Goal: Find contact information: Find contact information

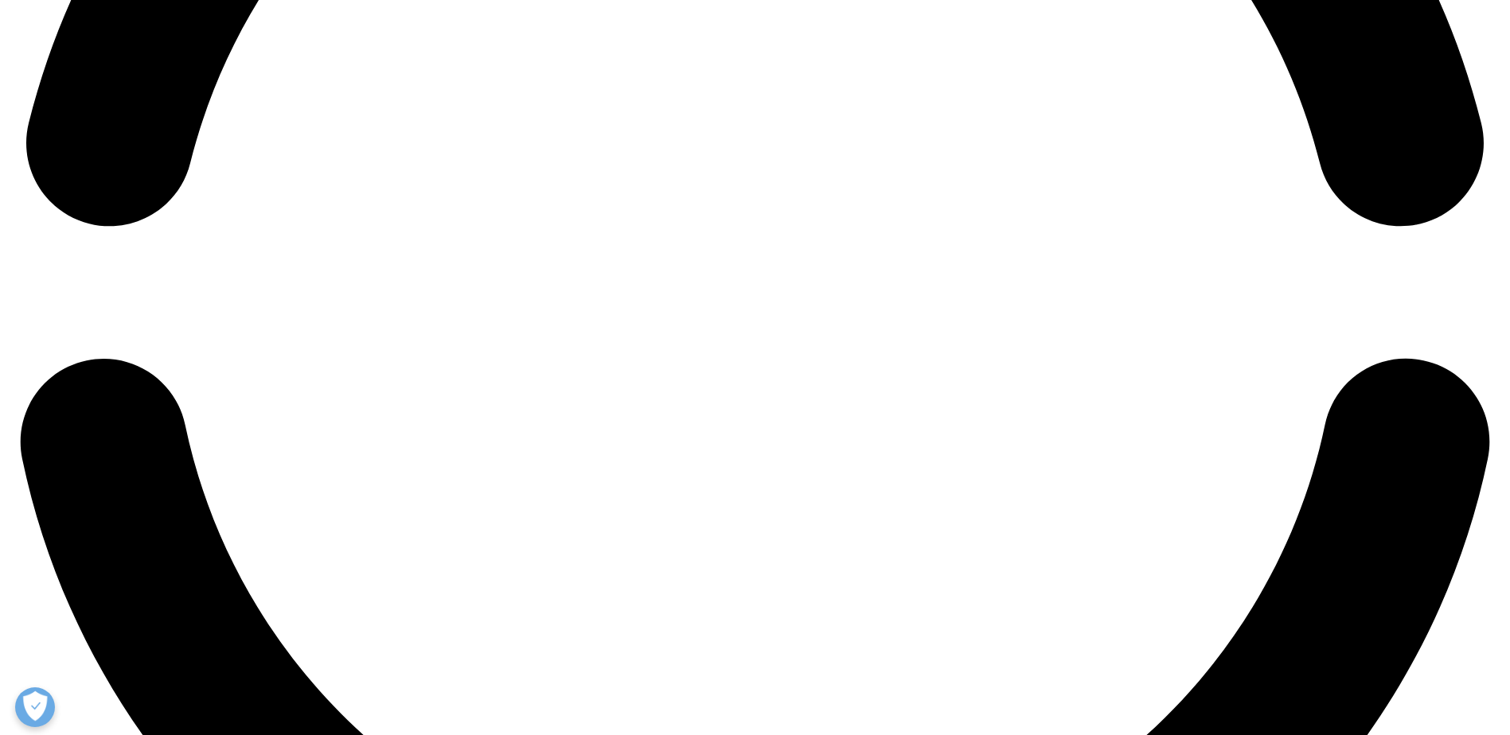
scroll to position [3493, 0]
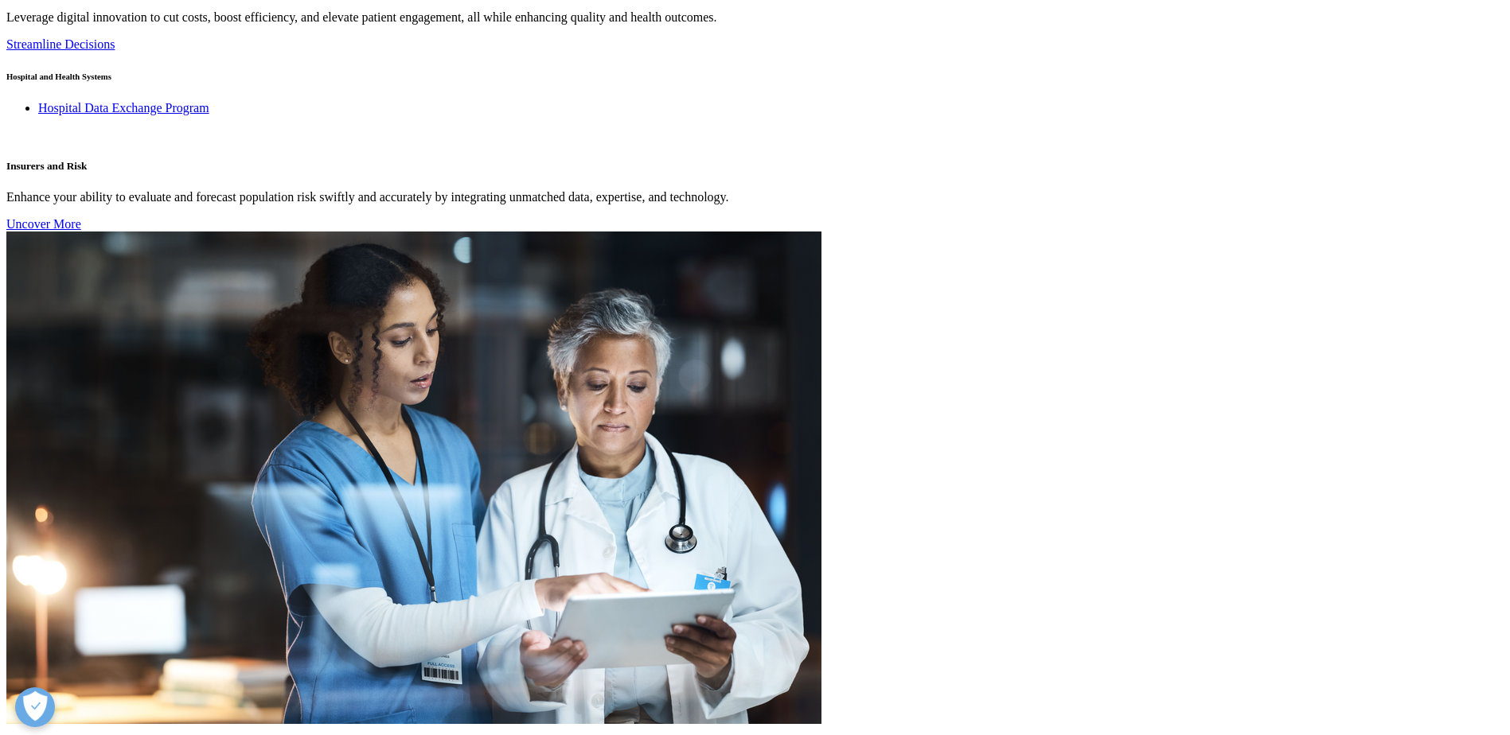
checkbox input "true"
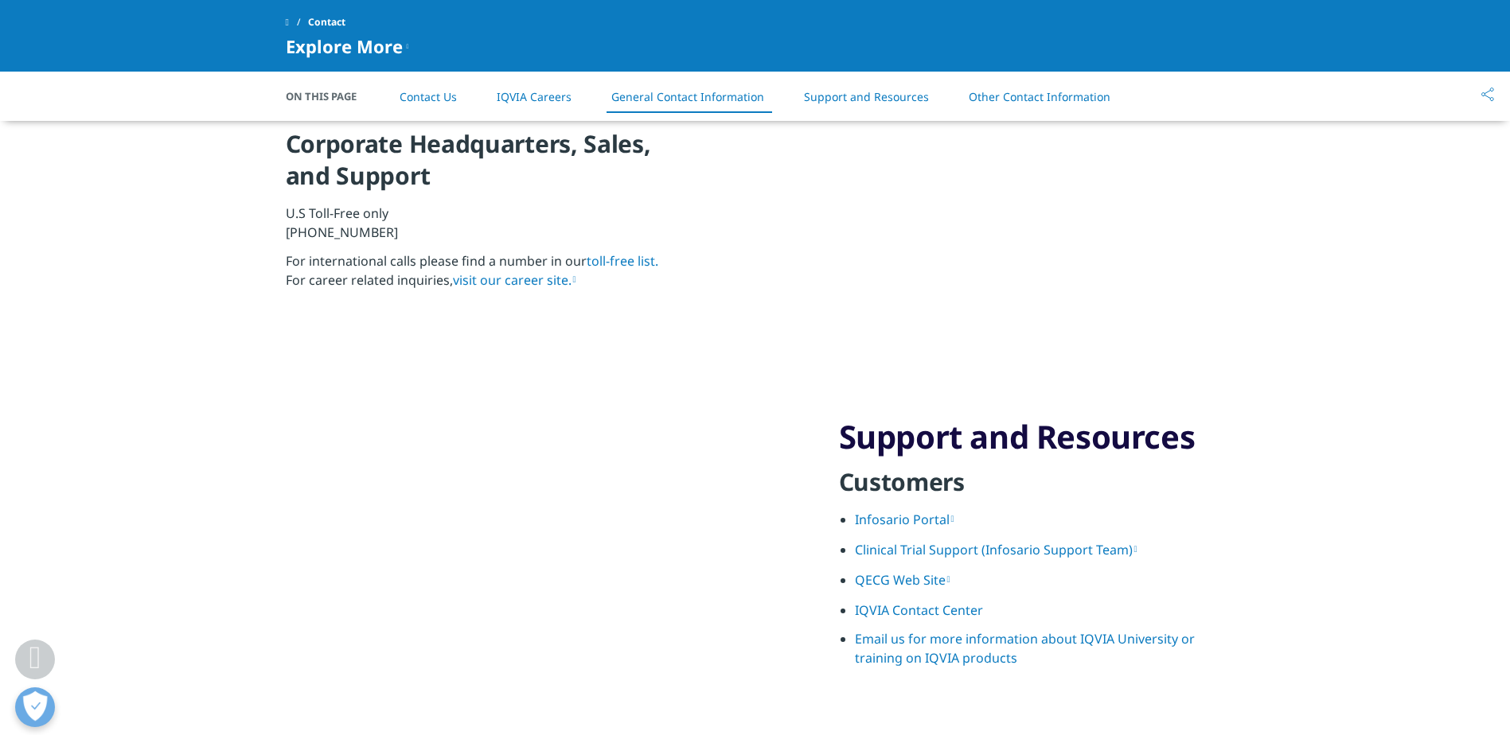
scroll to position [1796, 0]
